Goal: Find specific page/section: Find specific page/section

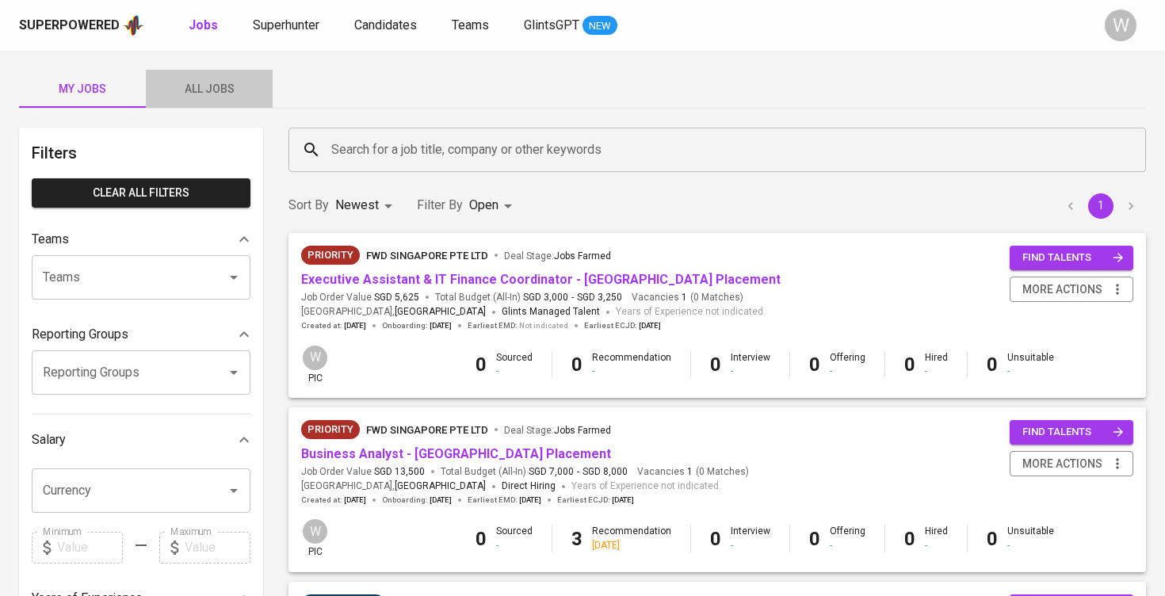
click at [170, 80] on span "All Jobs" at bounding box center [209, 89] width 108 height 20
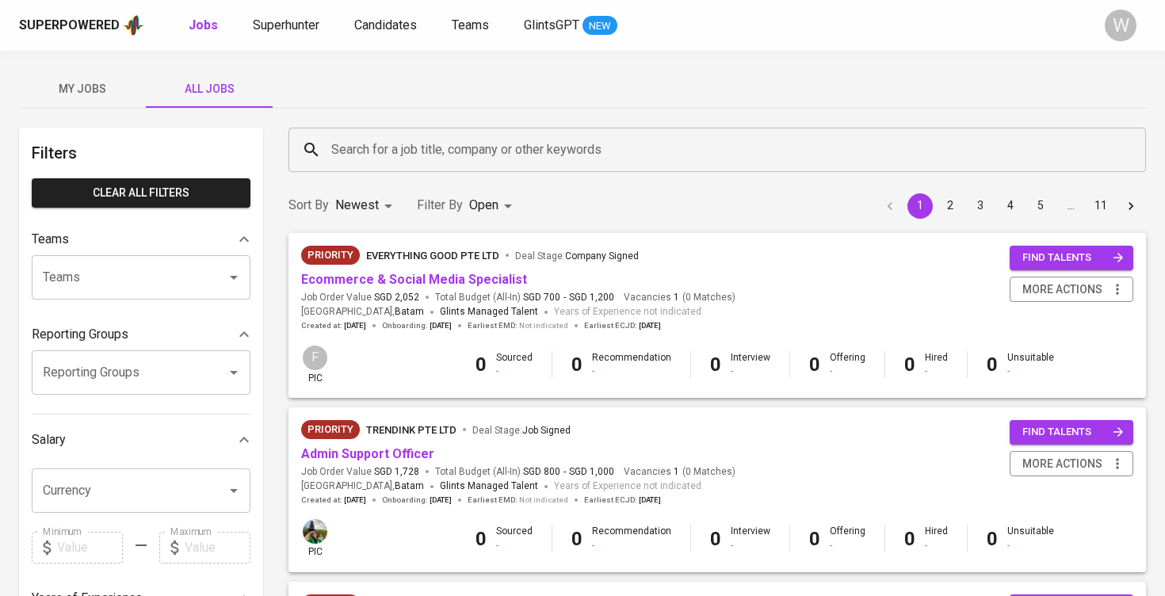
click at [372, 128] on div "Search for a job title, company or other keywords" at bounding box center [718, 150] width 858 height 44
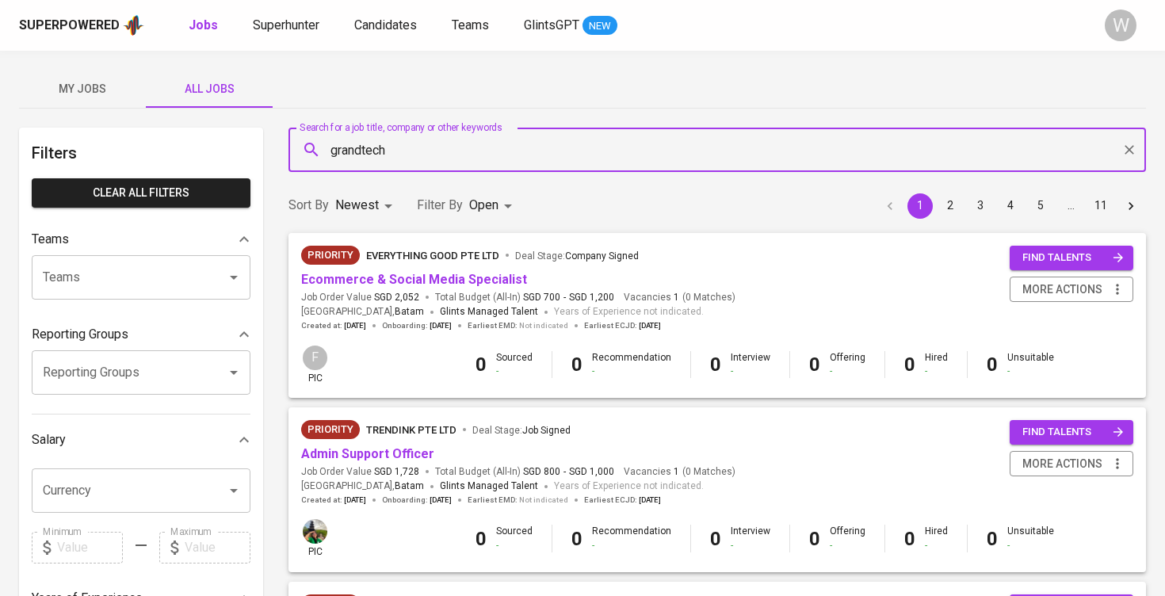
type input "grandtech"
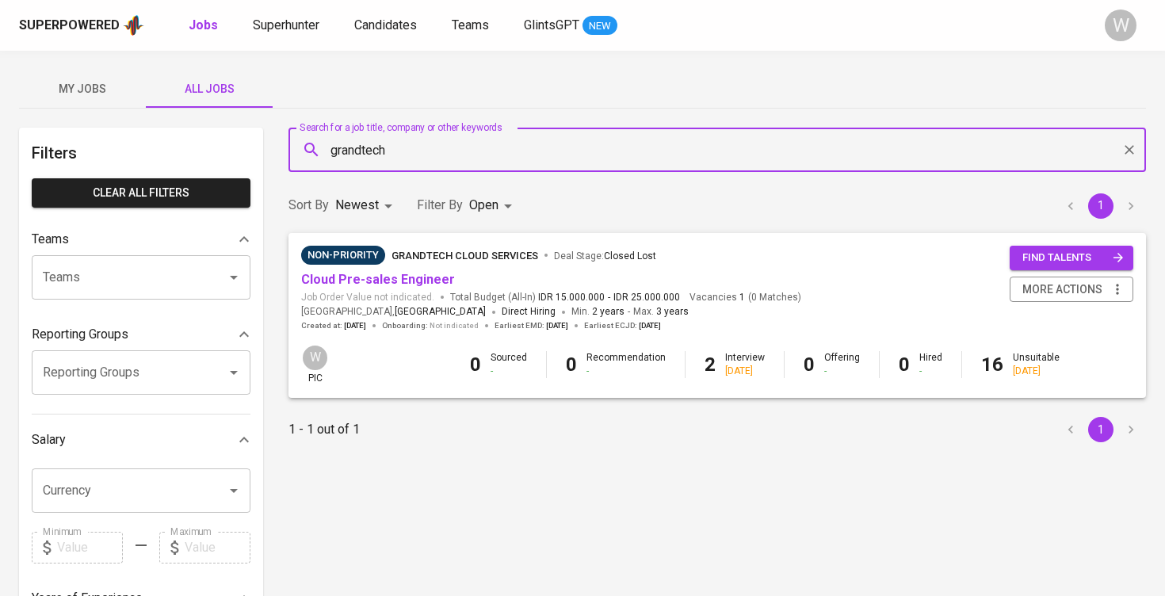
click at [346, 271] on span "Cloud Pre-sales Engineer" at bounding box center [378, 280] width 154 height 18
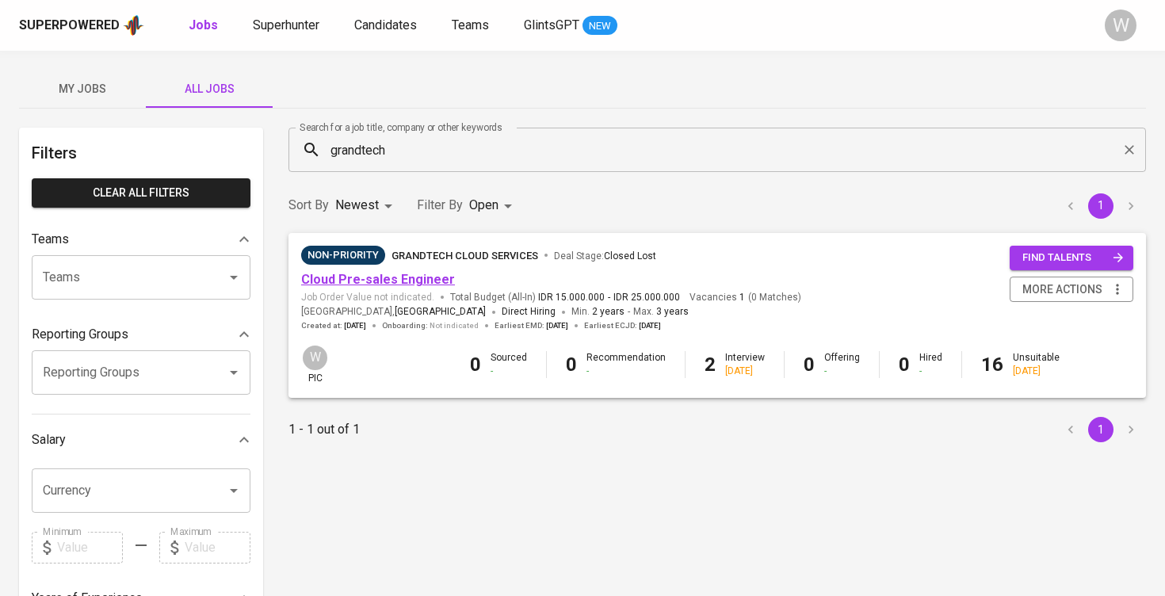
click at [346, 279] on link "Cloud Pre-sales Engineer" at bounding box center [378, 279] width 154 height 15
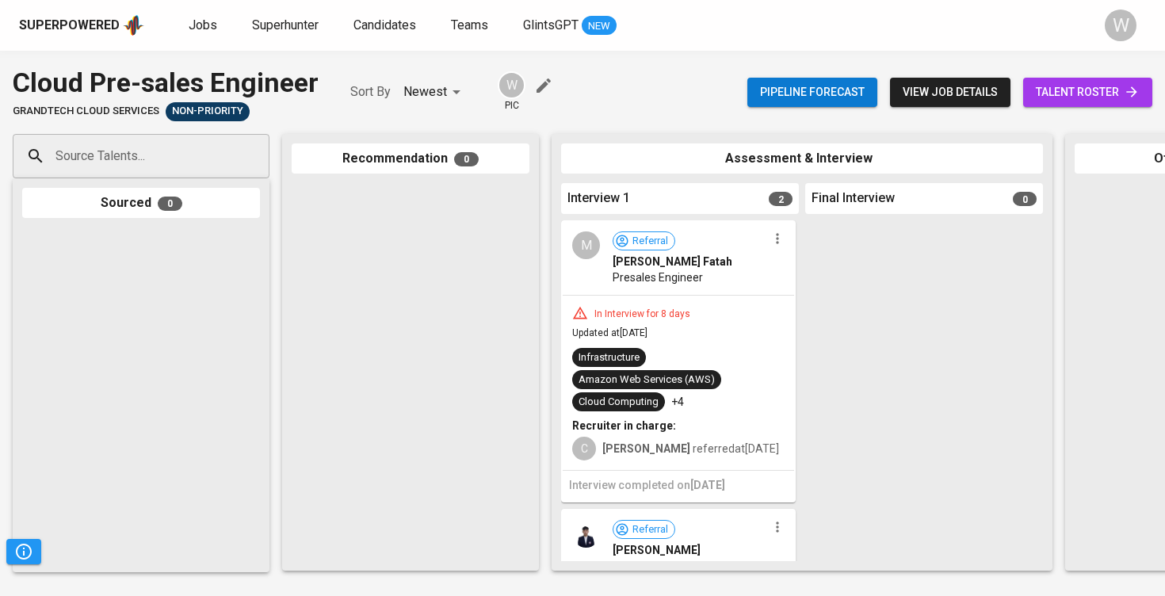
click at [1147, 88] on link "talent roster" at bounding box center [1087, 92] width 129 height 29
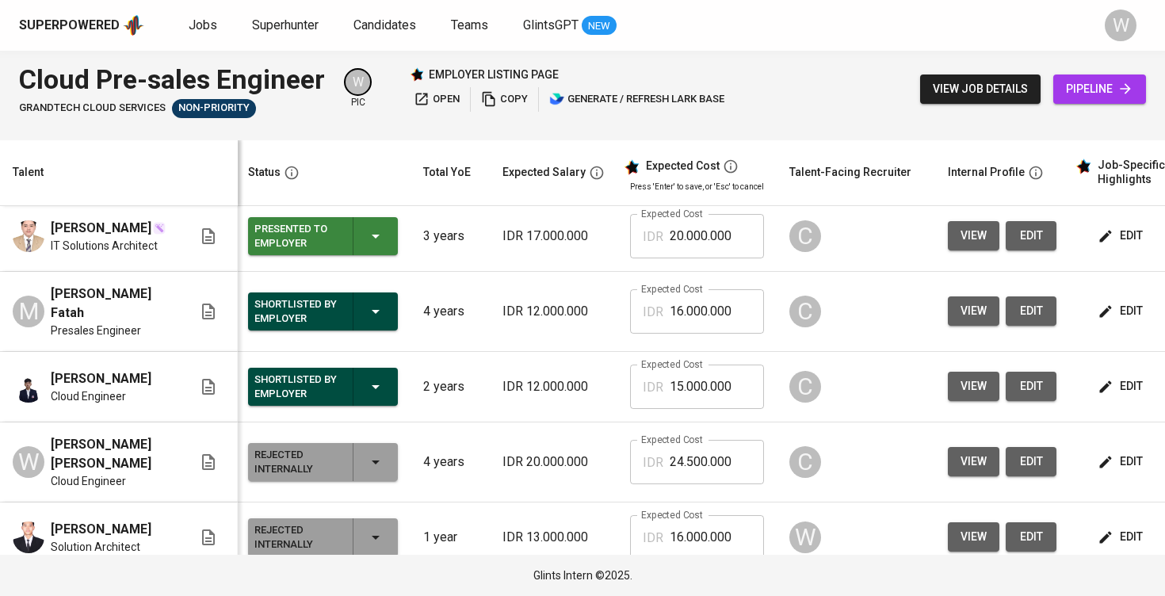
scroll to position [314, 2]
